Goal: Obtain resource: Obtain resource

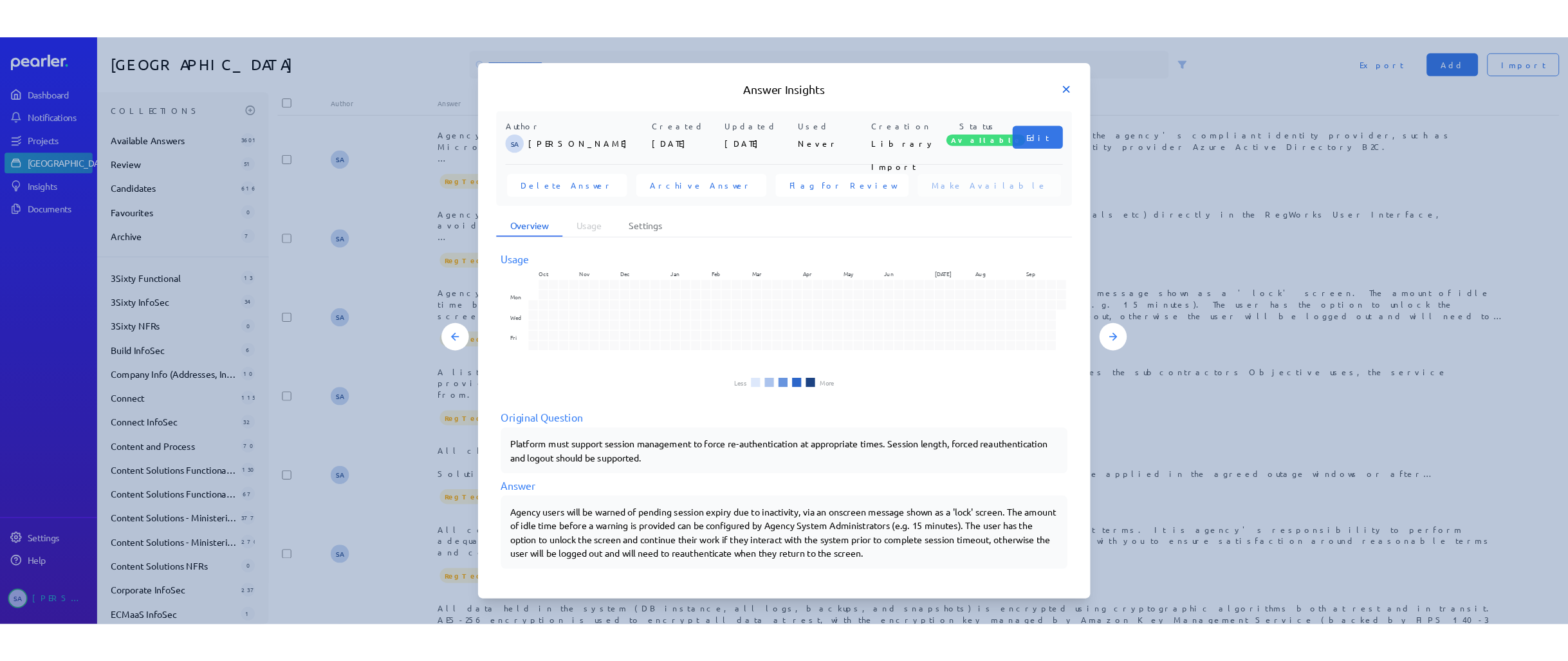
scroll to position [472, 0]
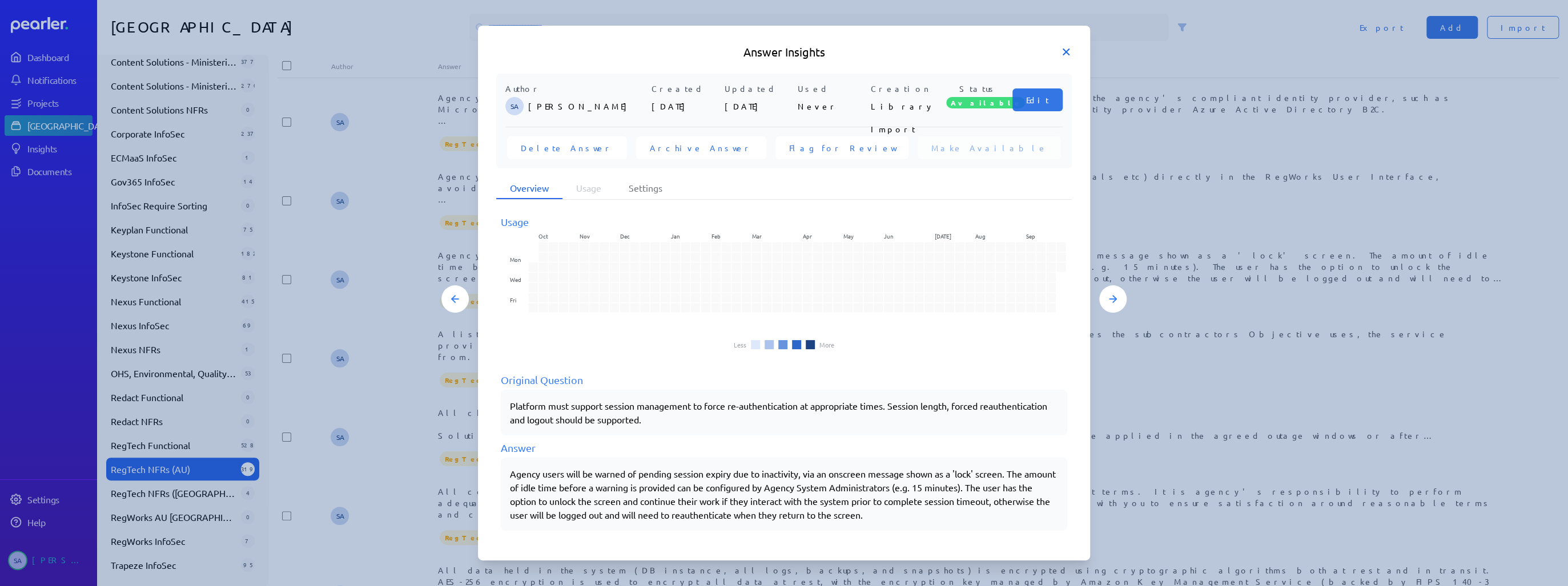
click at [1067, 52] on icon at bounding box center [1066, 52] width 11 height 11
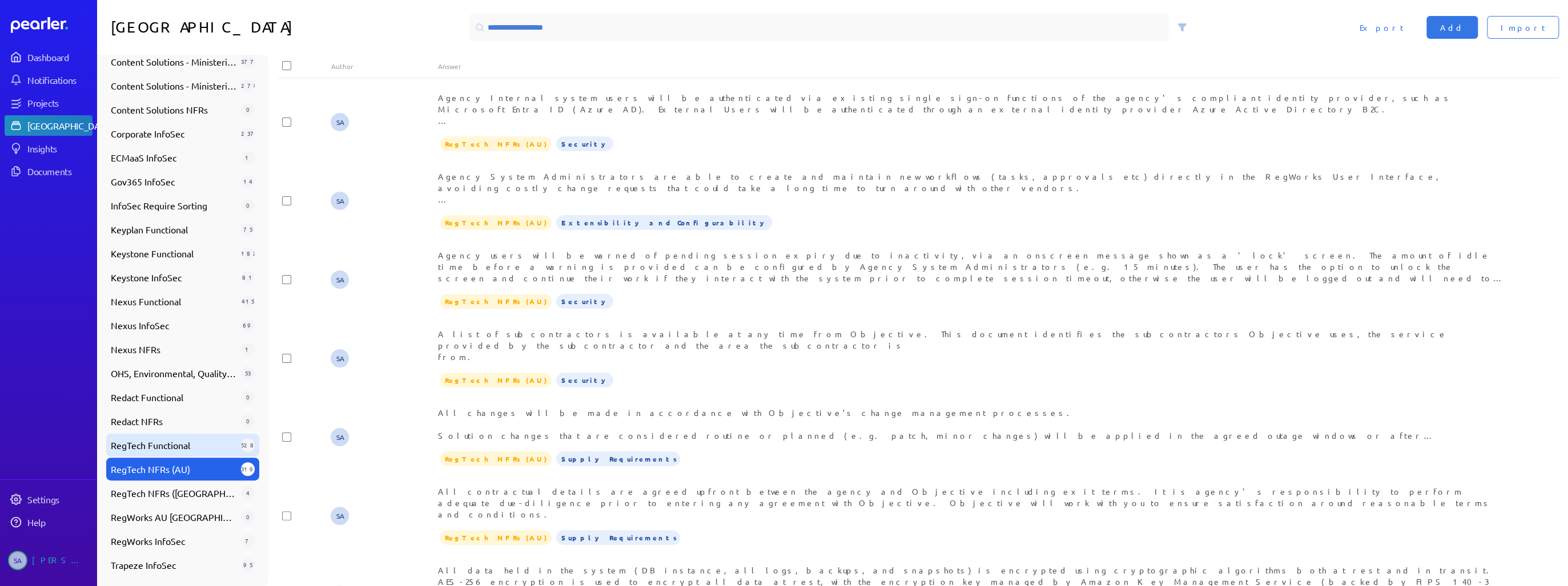
click at [145, 441] on span "RegTech Functional" at bounding box center [174, 445] width 126 height 14
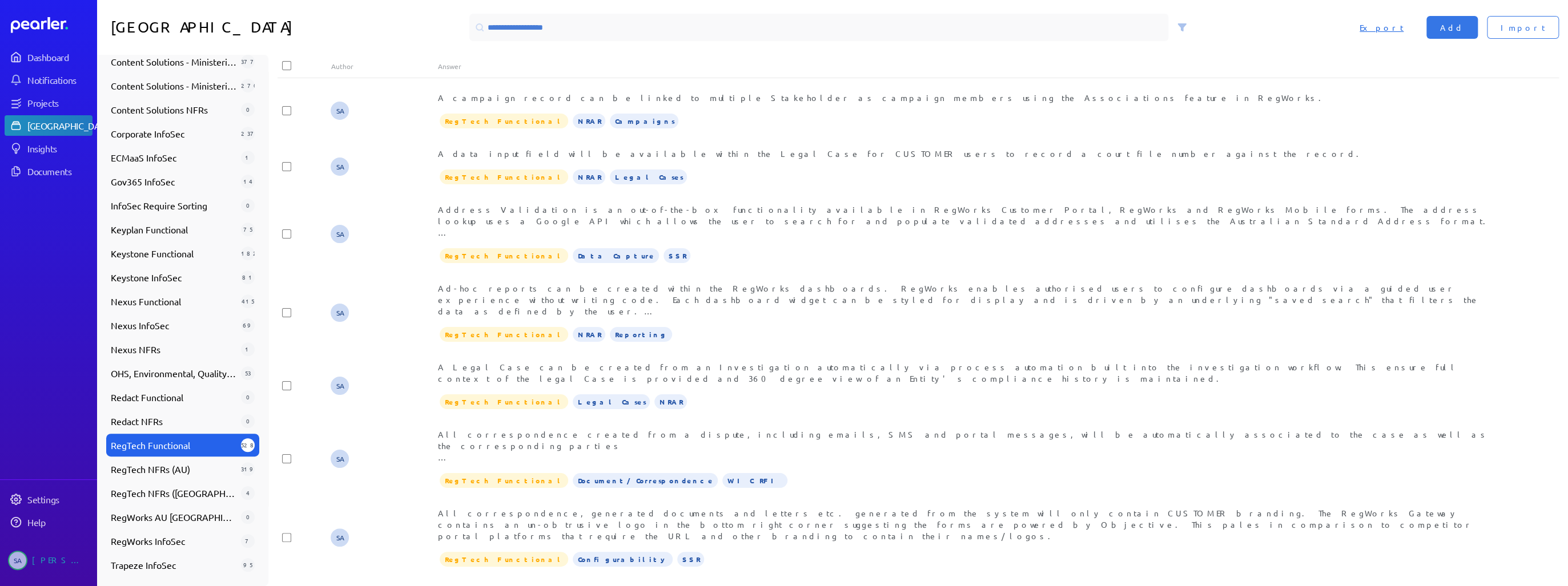
click at [1404, 24] on span "Export" at bounding box center [1382, 28] width 44 height 11
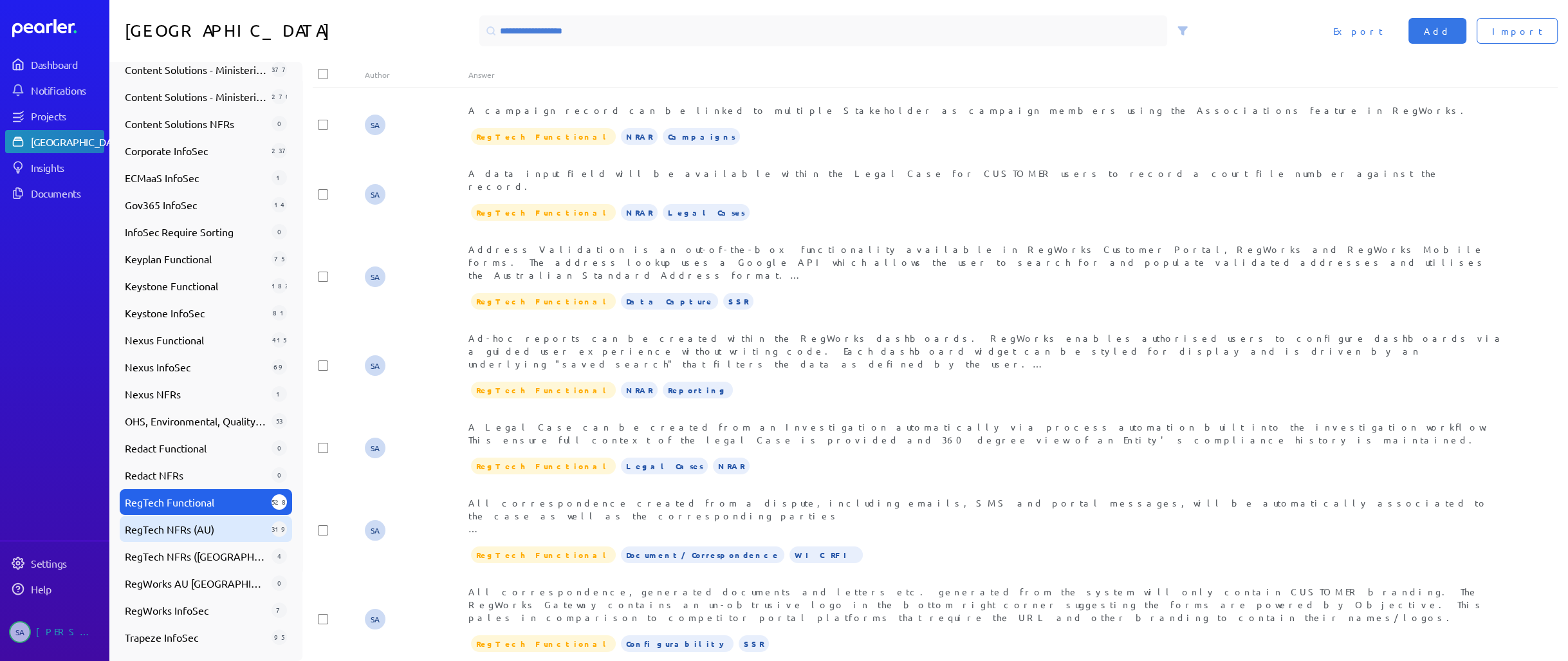
click at [153, 525] on span "RegTech NFRs (AU)" at bounding box center [196, 529] width 142 height 16
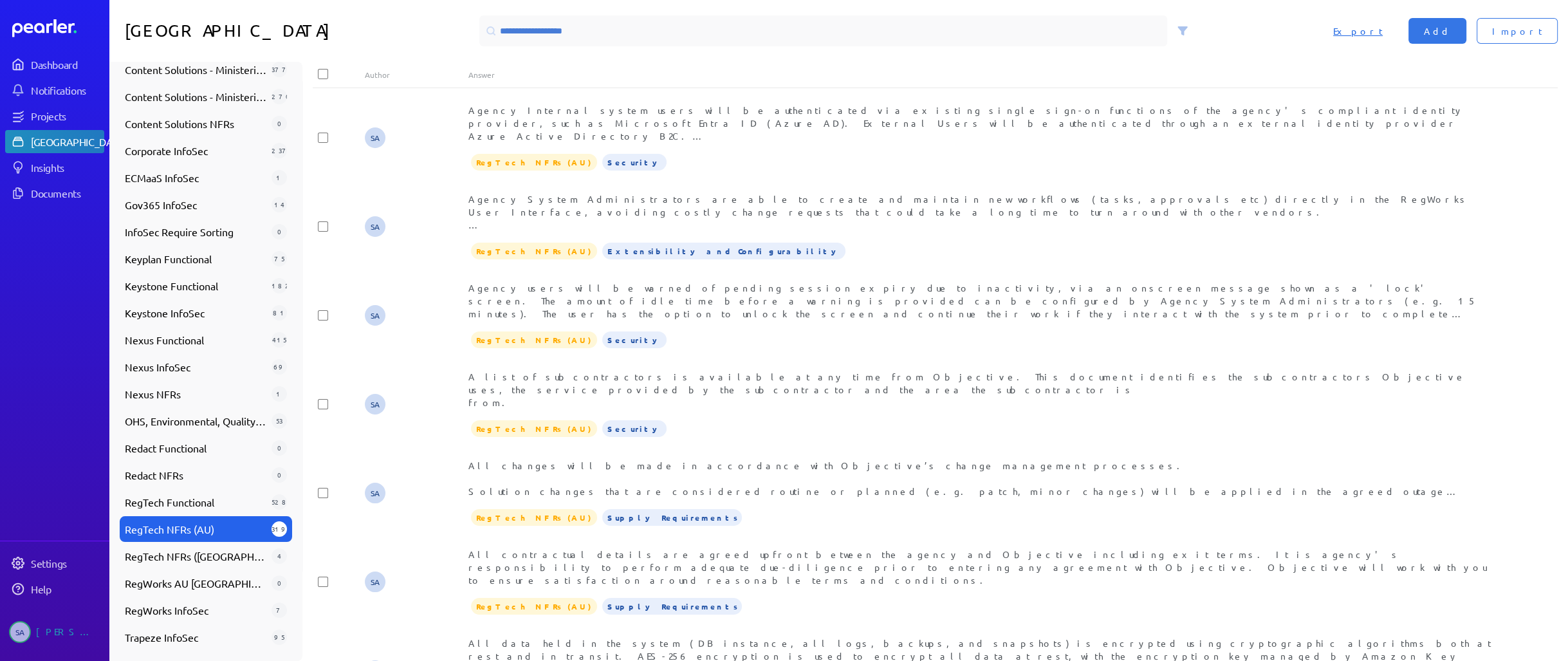
click at [1383, 28] on span "Export" at bounding box center [1358, 31] width 50 height 13
